Goal: Information Seeking & Learning: Learn about a topic

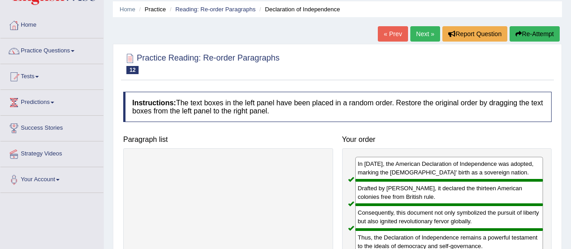
scroll to position [27, 0]
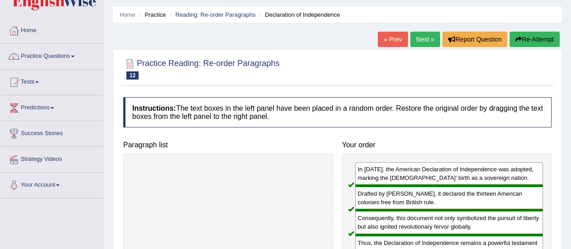
click at [425, 39] on link "Next »" at bounding box center [425, 39] width 30 height 15
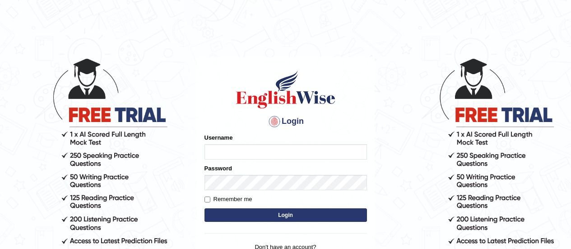
click at [438, 176] on body "Login Please fix the following errors: Username Password Remember me Login Don'…" at bounding box center [285, 152] width 571 height 249
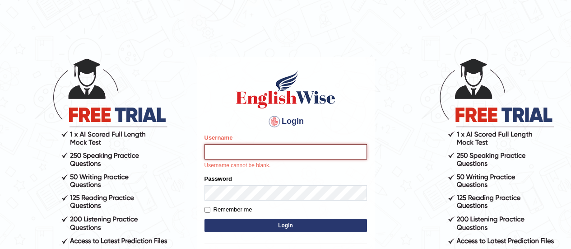
click at [234, 159] on input "Username" at bounding box center [286, 151] width 163 height 15
type input "somyang79"
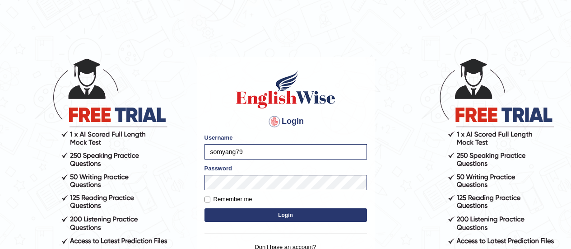
click at [261, 215] on button "Login" at bounding box center [286, 215] width 163 height 14
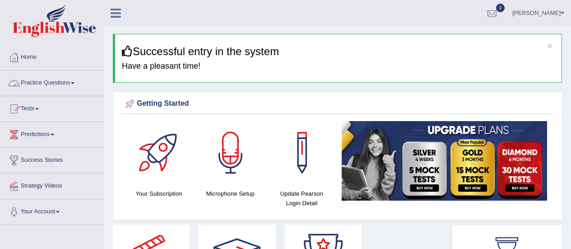
click at [34, 85] on link "Practice Questions" at bounding box center [51, 81] width 103 height 23
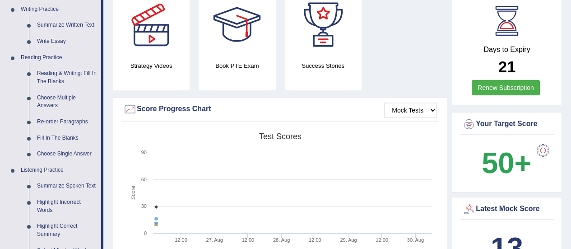
scroll to position [234, 0]
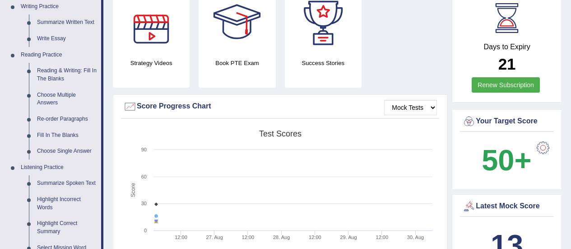
click at [65, 73] on link "Reading & Writing: Fill In The Blanks" at bounding box center [67, 75] width 68 height 24
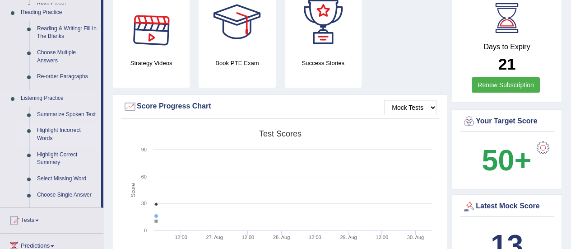
click at [65, 73] on ul "Speaking Practice Read Aloud Repeat Sentence Describe Image Re-tell Lecture Ans…" at bounding box center [50, 34] width 101 height 345
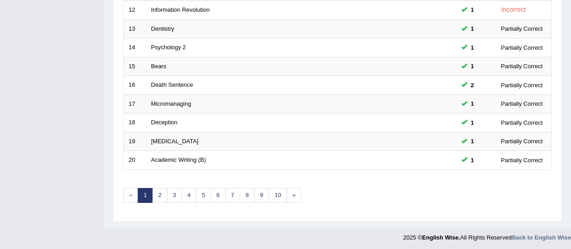
scroll to position [349, 0]
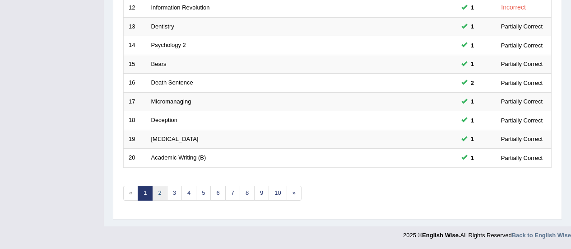
click at [159, 188] on link "2" at bounding box center [159, 193] width 15 height 15
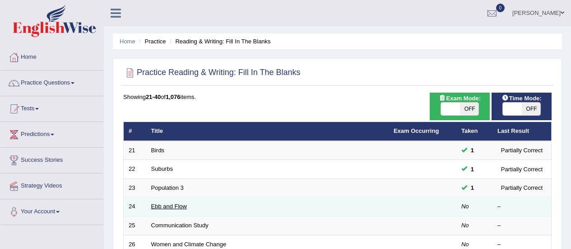
click at [164, 206] on link "Ebb and Flow" at bounding box center [169, 206] width 36 height 7
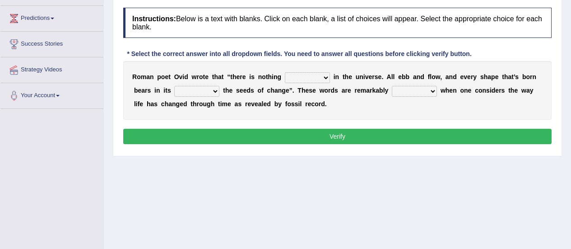
scroll to position [117, 0]
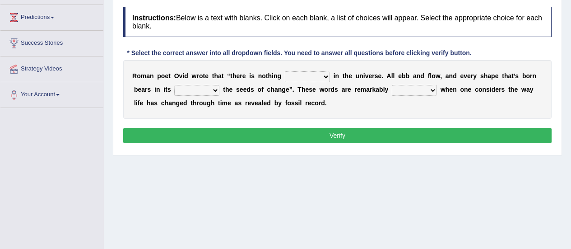
click at [315, 74] on select "orthodox volatile constant cheap" at bounding box center [307, 76] width 45 height 11
select select "cheap"
click at [285, 71] on select "orthodox volatile constant cheap" at bounding box center [307, 76] width 45 height 11
click at [174, 89] on select "heart limb womb brain" at bounding box center [196, 90] width 45 height 11
select select "womb"
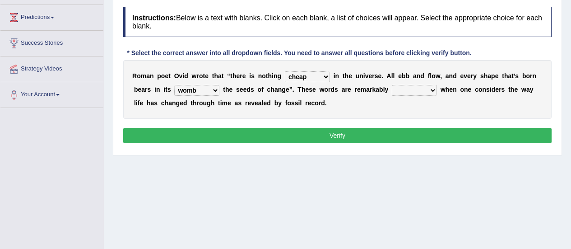
click at [174, 85] on select "heart limb womb brain" at bounding box center [196, 90] width 45 height 11
click at [392, 88] on select "prevalent detached relevant dominant" at bounding box center [414, 90] width 45 height 11
select select "relevant"
click at [392, 85] on select "prevalent detached relevant dominant" at bounding box center [414, 90] width 45 height 11
click at [353, 130] on button "Verify" at bounding box center [337, 135] width 429 height 15
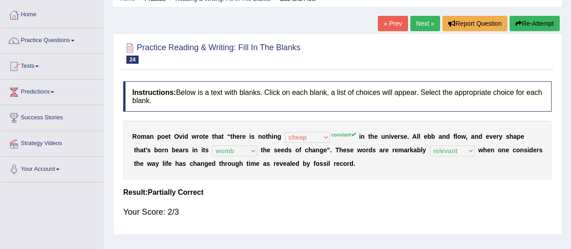
scroll to position [27, 0]
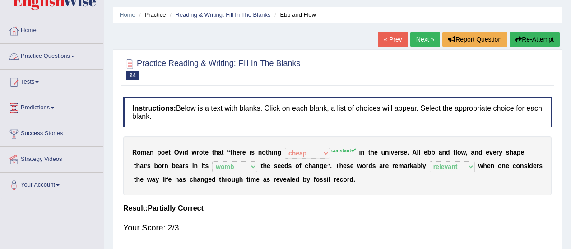
click at [47, 60] on link "Practice Questions" at bounding box center [51, 55] width 103 height 23
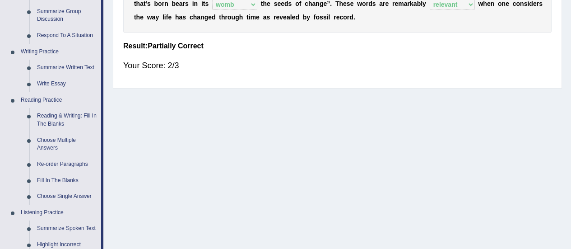
scroll to position [190, 0]
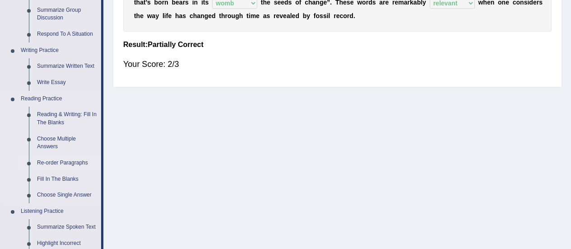
click at [54, 164] on link "Re-order Paragraphs" at bounding box center [67, 163] width 68 height 16
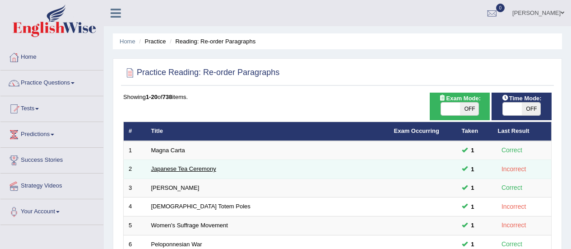
click at [203, 172] on link "Japanese Tea Ceremony" at bounding box center [183, 168] width 65 height 7
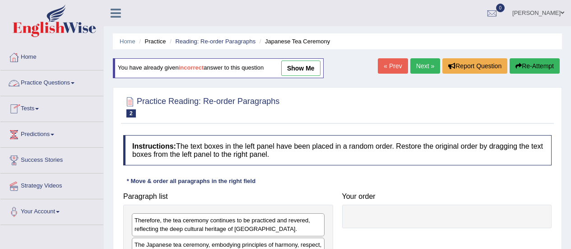
click at [40, 83] on link "Practice Questions" at bounding box center [51, 81] width 103 height 23
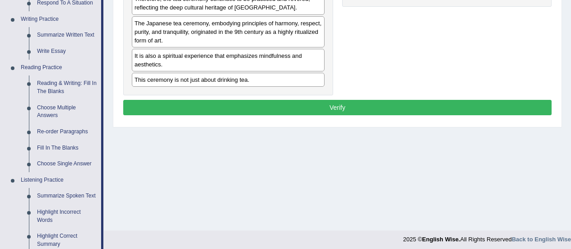
scroll to position [223, 0]
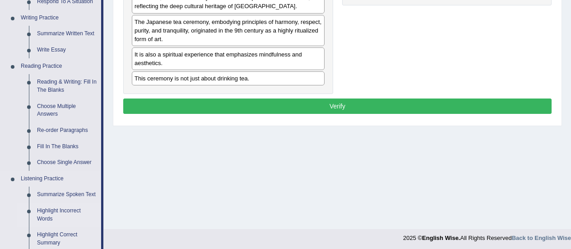
click at [56, 211] on link "Highlight Incorrect Words" at bounding box center [67, 215] width 68 height 24
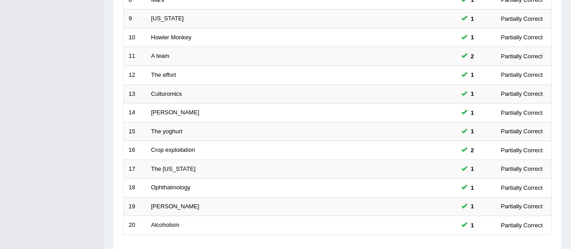
scroll to position [349, 0]
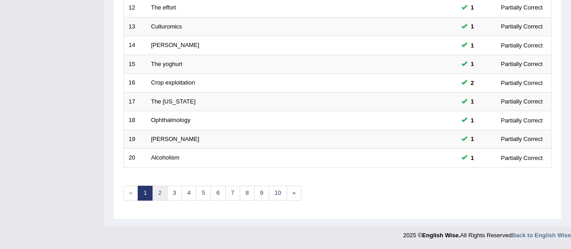
click at [163, 189] on link "2" at bounding box center [159, 193] width 15 height 15
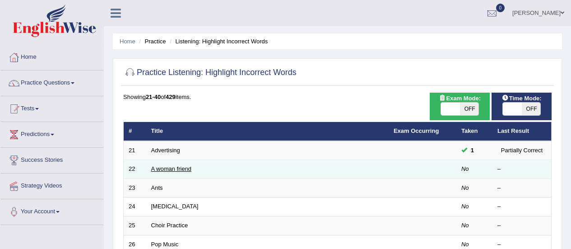
click at [167, 169] on link "A woman friend" at bounding box center [171, 168] width 41 height 7
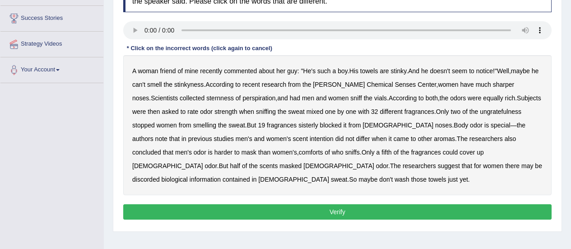
scroll to position [145, 0]
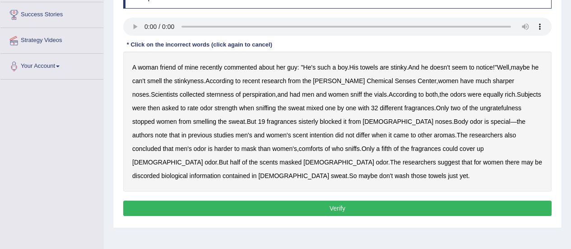
click at [206, 97] on b "sternness" at bounding box center [220, 94] width 28 height 7
click at [480, 108] on b "ungratefulness" at bounding box center [501, 107] width 42 height 7
click at [160, 172] on b "discorded" at bounding box center [146, 175] width 28 height 7
click at [310, 136] on b "intention" at bounding box center [322, 134] width 24 height 7
click at [266, 213] on button "Verify" at bounding box center [337, 207] width 429 height 15
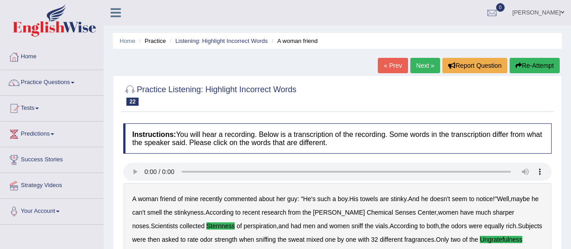
scroll to position [0, 0]
click at [49, 84] on link "Practice Questions" at bounding box center [51, 81] width 103 height 23
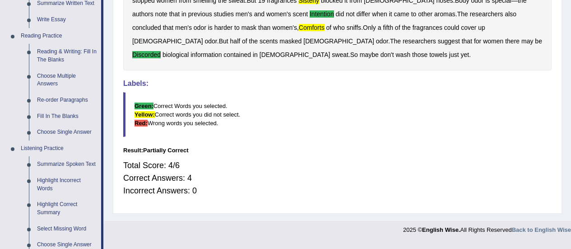
scroll to position [261, 0]
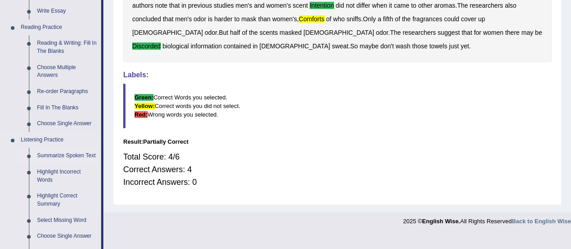
click at [59, 158] on link "Summarize Spoken Text" at bounding box center [67, 156] width 68 height 16
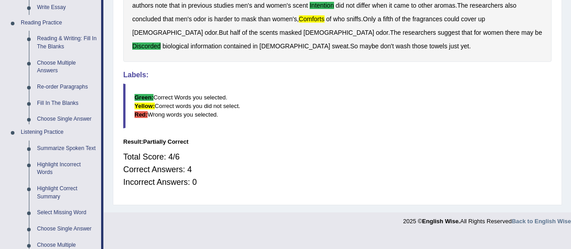
click at [59, 158] on ul "Home Practice Questions Speaking Practice Read Aloud Repeat Sentence Describe I…" at bounding box center [51, 106] width 103 height 647
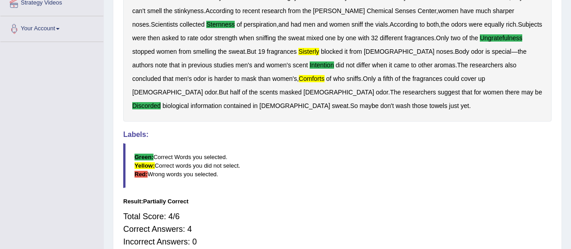
scroll to position [107, 0]
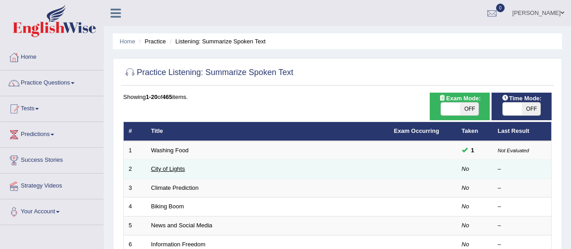
click at [176, 171] on link "City of Lights" at bounding box center [168, 168] width 34 height 7
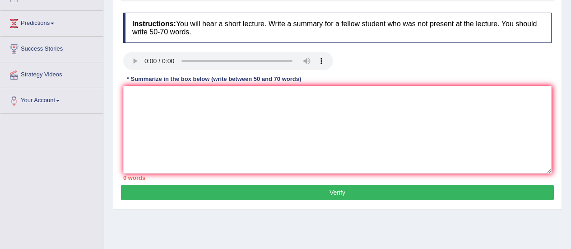
scroll to position [113, 0]
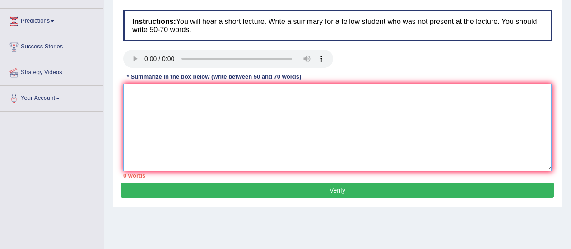
click at [187, 114] on textarea at bounding box center [337, 128] width 429 height 88
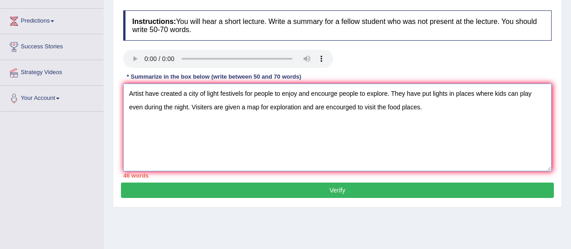
click at [172, 108] on textarea "Artist have created a city of light festivels for people to enjoy and encourge …" at bounding box center [337, 128] width 429 height 88
click at [175, 109] on textarea "Artist have created a city of light festivels for people to enjoy and encourge …" at bounding box center [337, 128] width 429 height 88
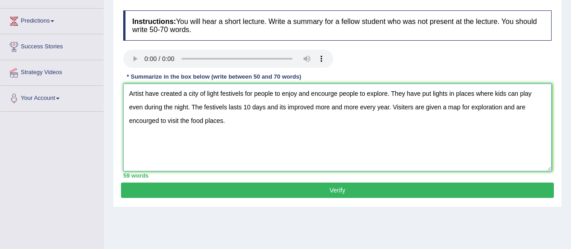
type textarea "Artist have created a city of light festivels for people to enjoy and encourge …"
click at [265, 205] on div "Practice Listening: Summarize Spoken Text 2 City of Lights Instructions: You wi…" at bounding box center [337, 85] width 449 height 245
click at [263, 192] on button "Verify" at bounding box center [337, 189] width 433 height 15
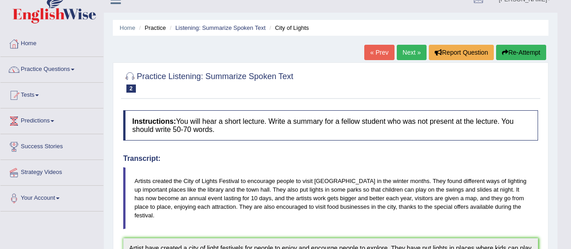
scroll to position [0, 0]
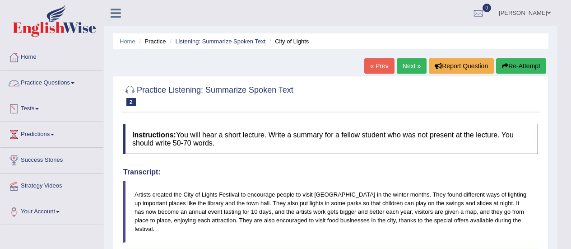
click at [56, 82] on link "Practice Questions" at bounding box center [51, 81] width 103 height 23
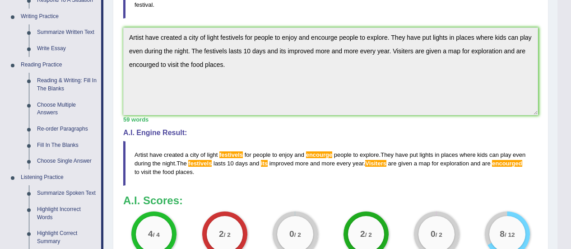
scroll to position [228, 0]
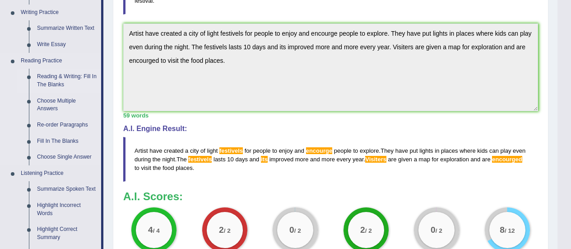
click at [54, 82] on link "Reading & Writing: Fill In The Blanks" at bounding box center [67, 81] width 68 height 24
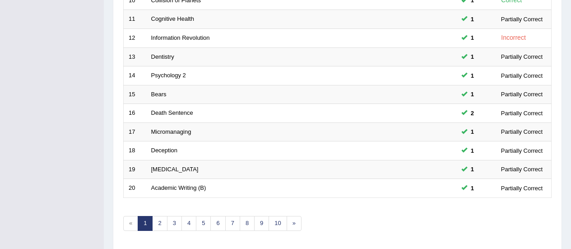
scroll to position [349, 0]
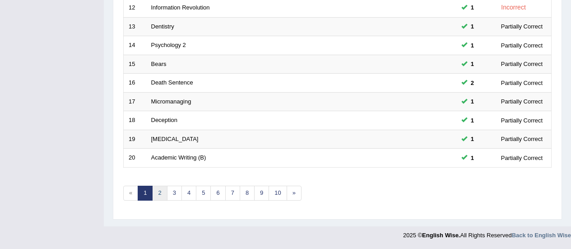
click at [158, 192] on link "2" at bounding box center [159, 193] width 15 height 15
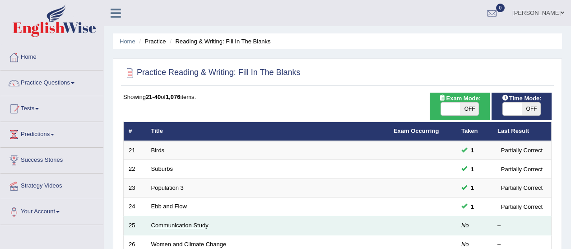
click at [171, 225] on link "Communication Study" at bounding box center [179, 225] width 57 height 7
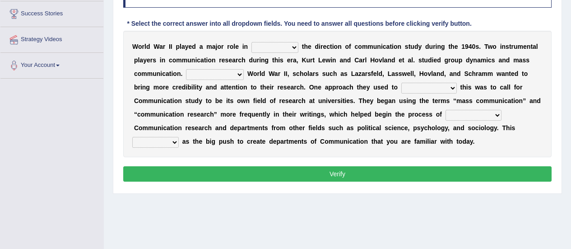
scroll to position [147, 0]
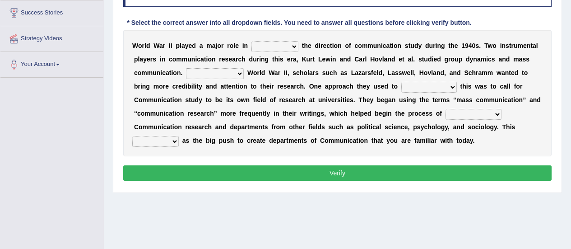
click at [264, 48] on select "shaping sharpening shunning shivering" at bounding box center [275, 46] width 47 height 11
select select "shaping"
click at [252, 41] on select "shaping sharpening shunning shivering" at bounding box center [275, 46] width 47 height 11
click at [261, 42] on select "shaping sharpening shunning shivering" at bounding box center [275, 46] width 47 height 11
click at [553, 47] on div "Instructions: Below is a text with blanks. Click on each blank, a list of choic…" at bounding box center [337, 80] width 433 height 216
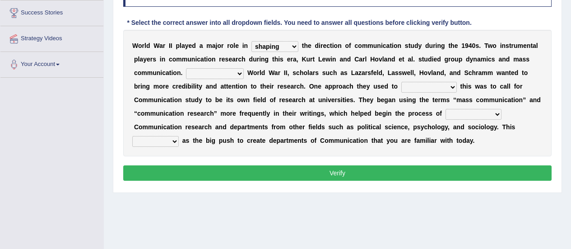
click at [186, 74] on select "Being followed To be followed Following Followed" at bounding box center [215, 73] width 58 height 11
select select "Following"
click at [186, 68] on select "Being followed To be followed Following Followed" at bounding box center [215, 73] width 58 height 11
click at [186, 75] on select "Being followed To be followed Following Followed" at bounding box center [215, 73] width 58 height 11
click at [284, 60] on b at bounding box center [286, 59] width 4 height 7
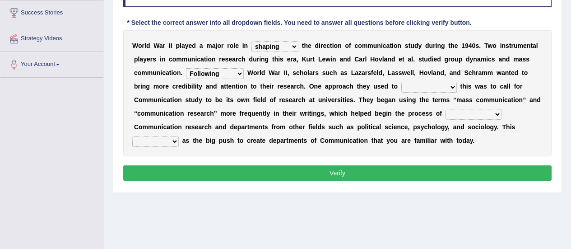
click at [401, 91] on select "accompany accomplish acknowledge accommodate" at bounding box center [429, 87] width 56 height 11
click at [234, 123] on b "d" at bounding box center [232, 126] width 4 height 7
click at [401, 83] on select "accompany accomplish acknowledge accommodate" at bounding box center [429, 87] width 56 height 11
select select "accomplish"
click at [401, 82] on select "accompany accomplish acknowledge accommodate" at bounding box center [429, 87] width 56 height 11
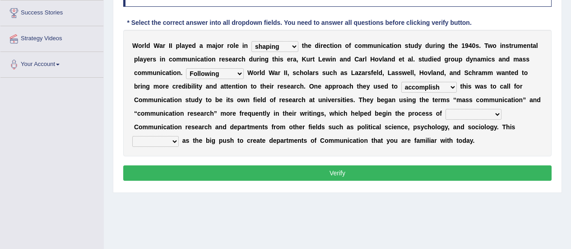
click at [446, 114] on select "discharging distinguishing disputing displaying" at bounding box center [474, 114] width 56 height 11
select select "displaying"
click at [446, 109] on select "discharging distinguishing disputing displaying" at bounding box center [474, 114] width 56 height 11
click at [179, 136] on select "served considered regarded provided" at bounding box center [155, 141] width 47 height 11
select select "served"
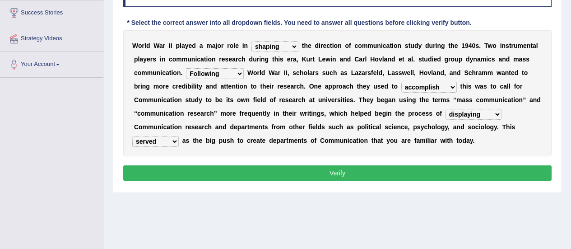
click at [179, 136] on select "served considered regarded provided" at bounding box center [155, 141] width 47 height 11
click at [406, 174] on button "Verify" at bounding box center [337, 172] width 429 height 15
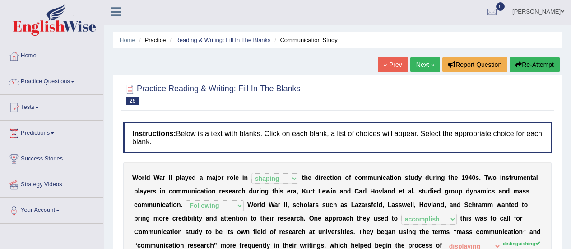
scroll to position [0, 0]
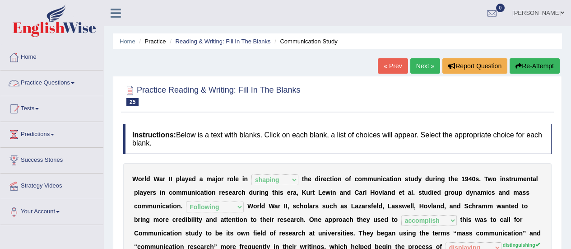
click at [65, 79] on link "Practice Questions" at bounding box center [51, 81] width 103 height 23
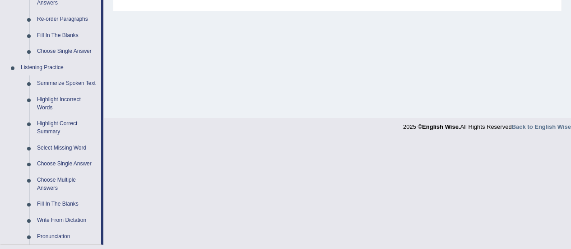
scroll to position [336, 0]
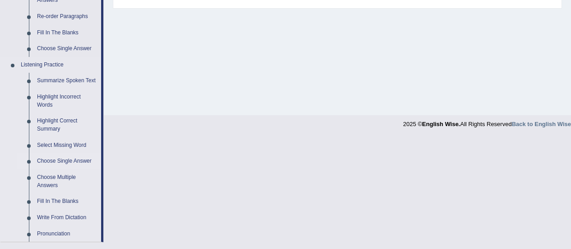
click at [48, 161] on link "Choose Single Answer" at bounding box center [67, 161] width 68 height 16
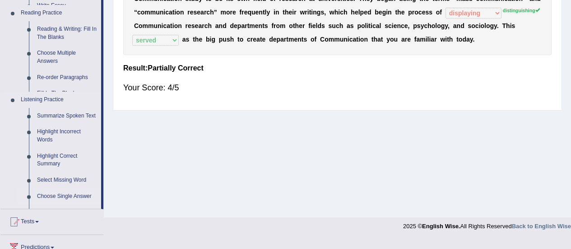
click at [48, 161] on ul "Home Practice Questions Speaking Practice Read Aloud Repeat Sentence Describe I…" at bounding box center [51, 73] width 103 height 527
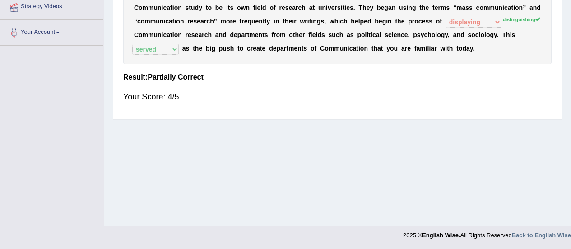
scroll to position [109, 0]
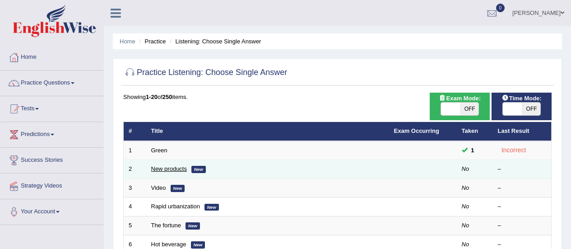
click at [172, 169] on link "New products" at bounding box center [169, 168] width 36 height 7
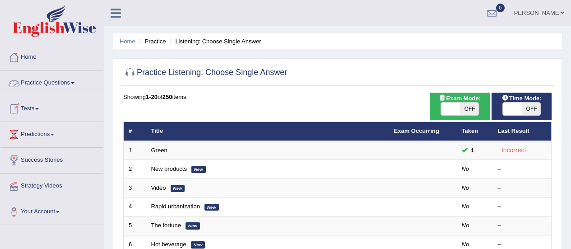
click at [50, 81] on link "Practice Questions" at bounding box center [51, 81] width 103 height 23
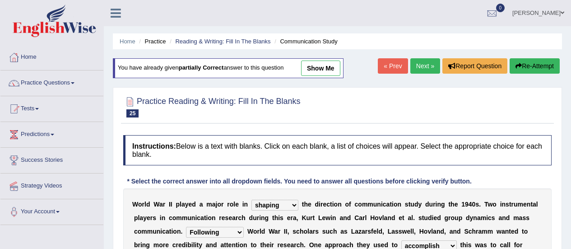
select select "shaping"
select select "Following"
select select "accomplish"
select select "displaying"
select select "served"
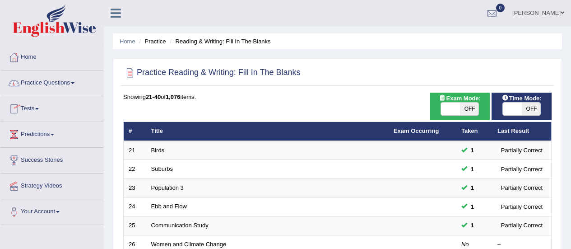
click at [49, 81] on link "Practice Questions" at bounding box center [51, 81] width 103 height 23
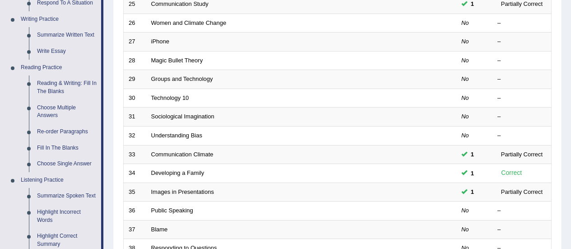
scroll to position [224, 0]
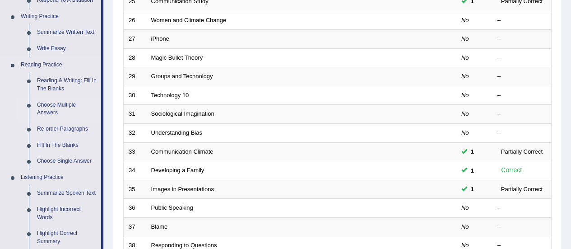
click at [50, 107] on link "Choose Multiple Answers" at bounding box center [67, 109] width 68 height 24
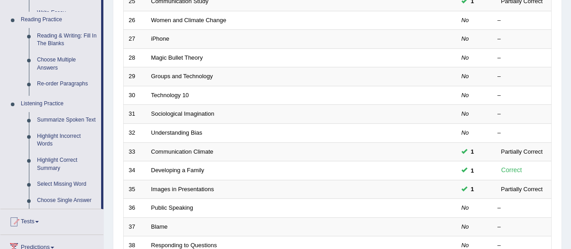
click at [50, 107] on ul "Home Practice Questions Speaking Practice Read Aloud Repeat Sentence Describe I…" at bounding box center [51, 79] width 103 height 517
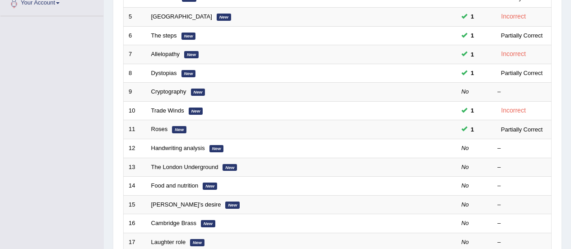
scroll to position [212, 0]
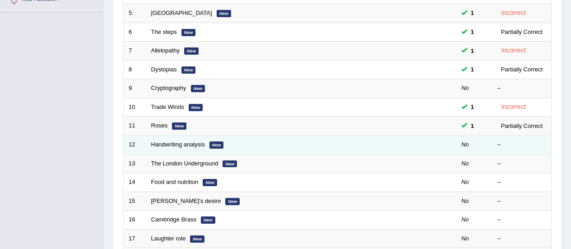
click at [152, 139] on td "Handwriting analysis New" at bounding box center [267, 144] width 242 height 19
click at [154, 143] on link "Handwriting analysis" at bounding box center [178, 144] width 54 height 7
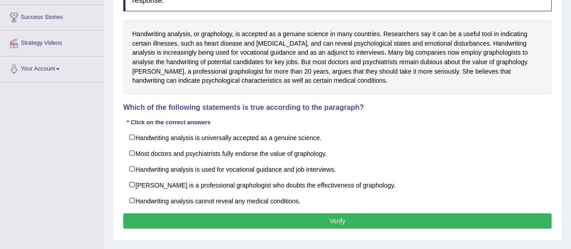
scroll to position [144, 0]
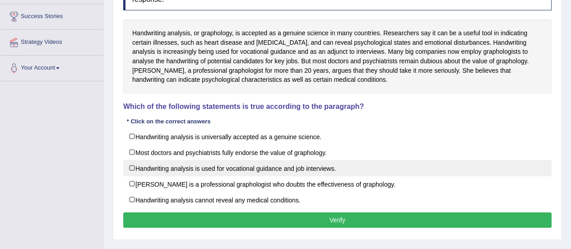
click at [132, 169] on label "Handwriting analysis is used for vocational guidance and job interviews." at bounding box center [337, 168] width 429 height 16
checkbox input "true"
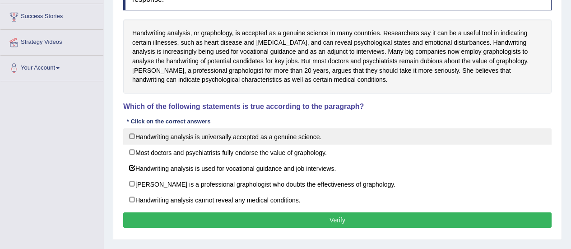
click at [127, 142] on label "Handwriting analysis is universally accepted as a genuine science." at bounding box center [337, 136] width 429 height 16
click at [131, 138] on label "Handwriting analysis is universally accepted as a genuine science." at bounding box center [337, 136] width 429 height 16
click at [128, 135] on label "Handwriting analysis is universally accepted as a genuine science." at bounding box center [337, 136] width 429 height 16
checkbox input "true"
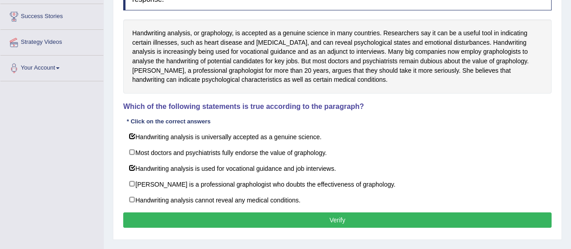
click at [113, 172] on div "Practice Reading: Choose Multiple Answers 12 Handwriting analysis Instructions:…" at bounding box center [337, 85] width 449 height 307
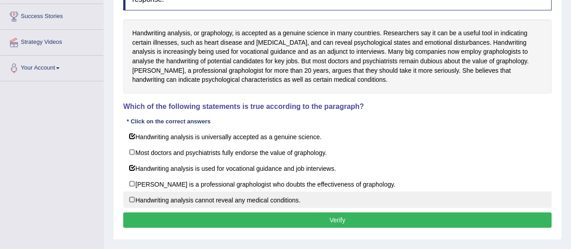
click at [129, 201] on label "Handwriting analysis cannot reveal any medical conditions." at bounding box center [337, 199] width 429 height 16
checkbox input "true"
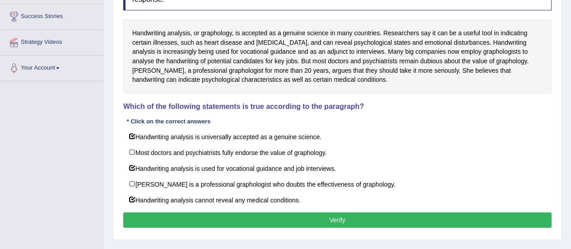
click at [146, 217] on button "Verify" at bounding box center [337, 219] width 429 height 15
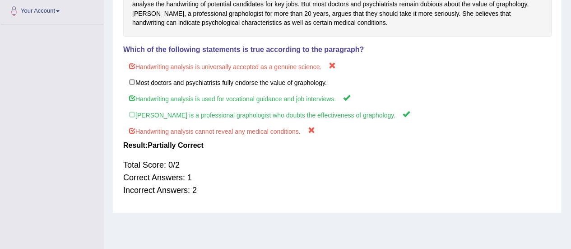
scroll to position [200, 0]
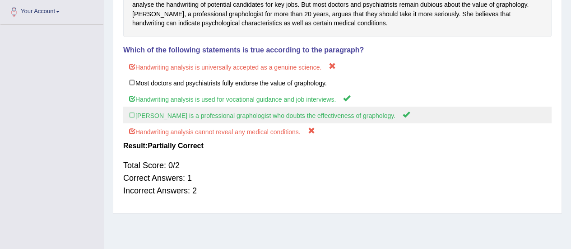
click at [131, 116] on label "Patricia Marne is a professional graphologist who doubts the effectiveness of g…" at bounding box center [337, 115] width 429 height 17
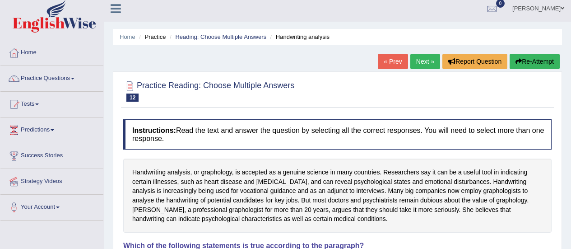
scroll to position [0, 0]
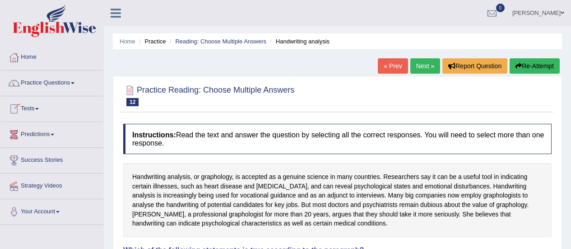
click at [24, 107] on link "Tests" at bounding box center [51, 107] width 103 height 23
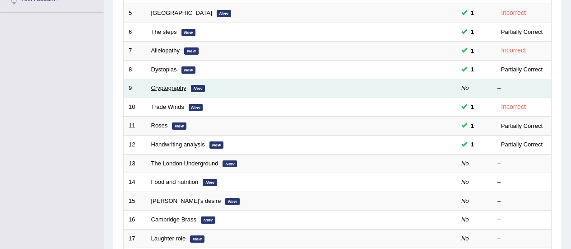
click at [165, 89] on link "Cryptography" at bounding box center [168, 87] width 35 height 7
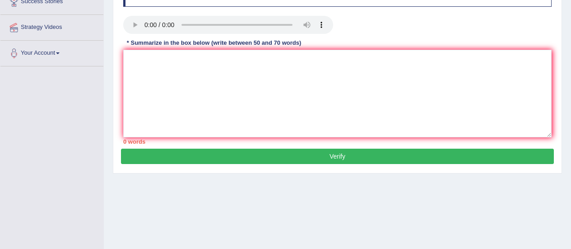
scroll to position [135, 0]
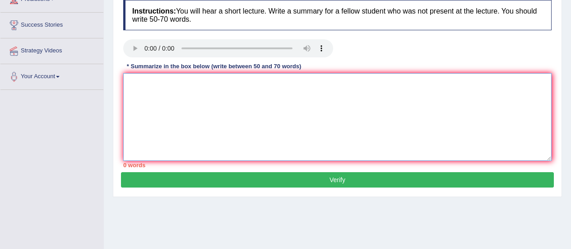
click at [141, 96] on textarea at bounding box center [337, 117] width 429 height 88
click at [141, 96] on textarea "In this complex world" at bounding box center [337, 117] width 429 height 88
click at [194, 83] on textarea "In this complex world" at bounding box center [337, 117] width 429 height 88
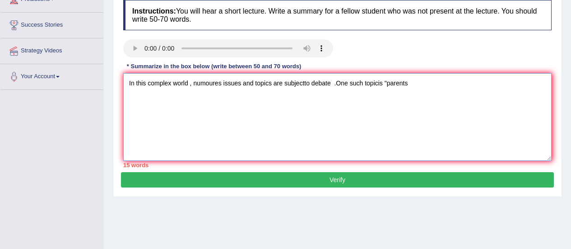
type textarea "In this complex world , numoures issues and topics are subjectto debate .One su…"
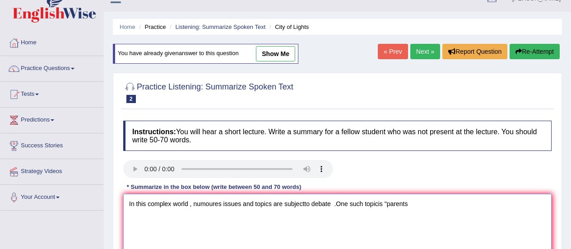
scroll to position [0, 0]
